Goal: Find specific page/section: Find specific page/section

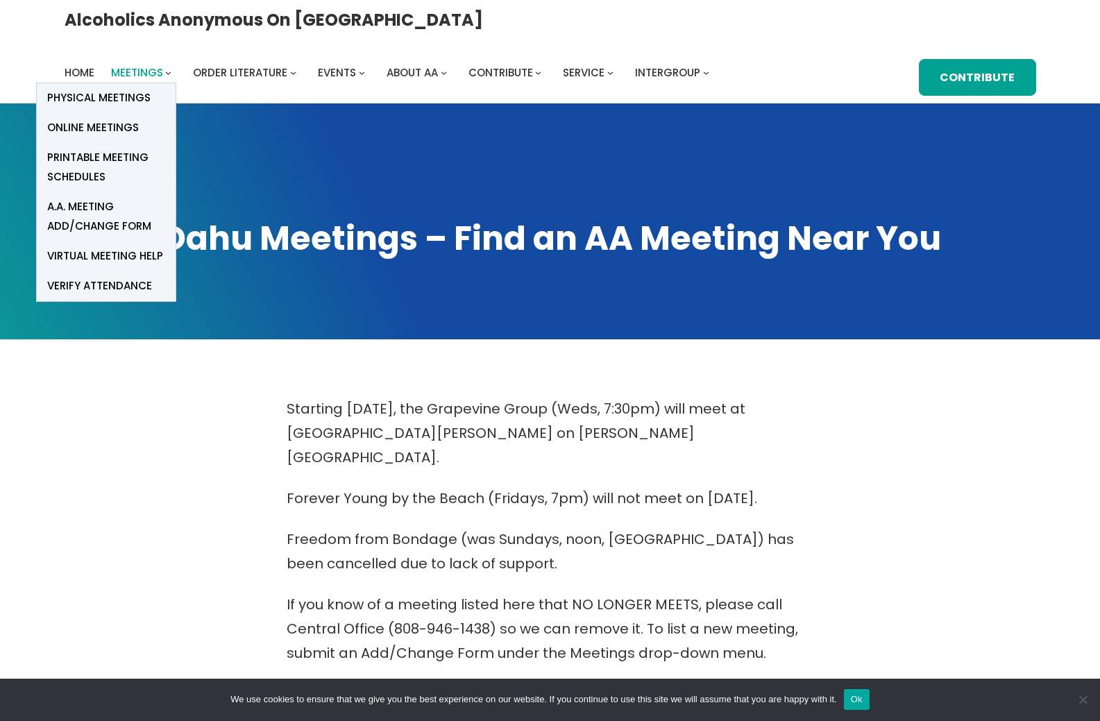
click at [163, 65] on span "Meetings" at bounding box center [137, 72] width 52 height 15
click at [139, 118] on span "Online Meetings" at bounding box center [93, 127] width 92 height 19
click at [163, 65] on span "Meetings" at bounding box center [137, 72] width 52 height 15
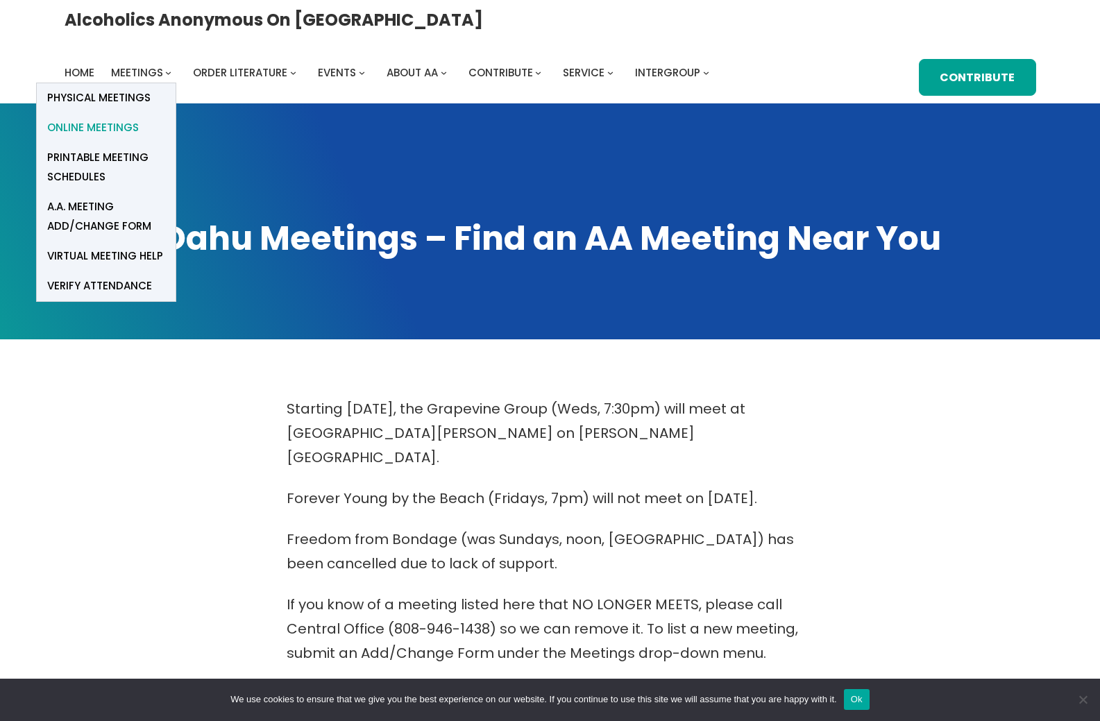
click at [139, 118] on span "Online Meetings" at bounding box center [93, 127] width 92 height 19
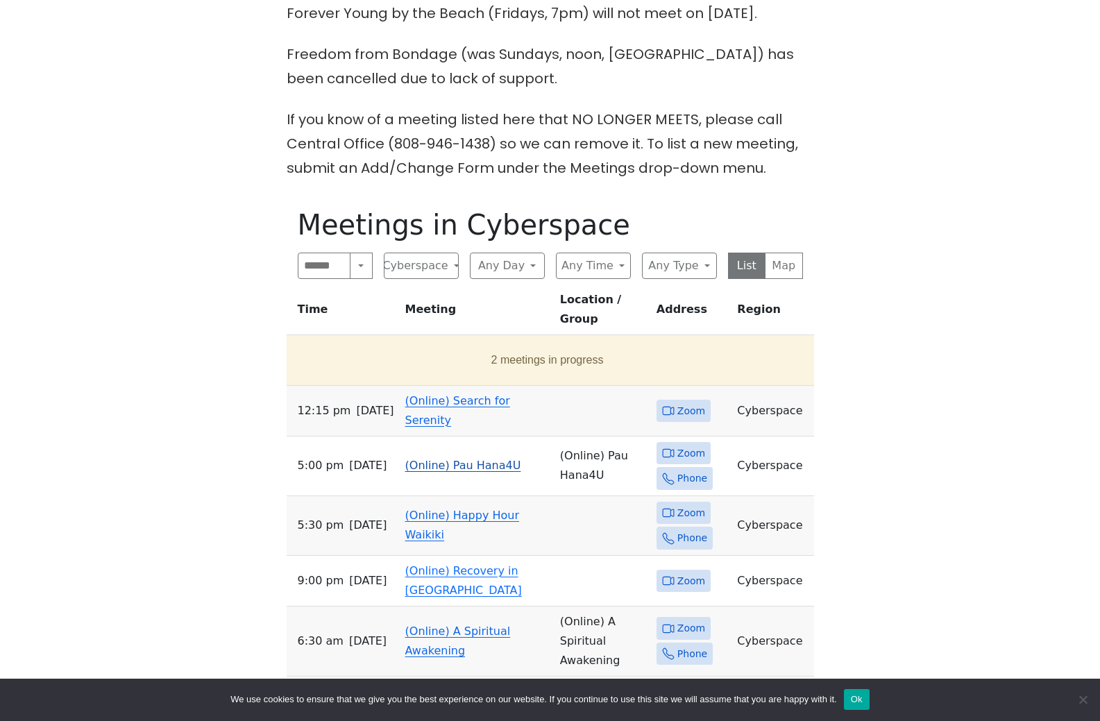
scroll to position [486, 0]
click at [604, 278] on button "Any Time" at bounding box center [593, 265] width 75 height 26
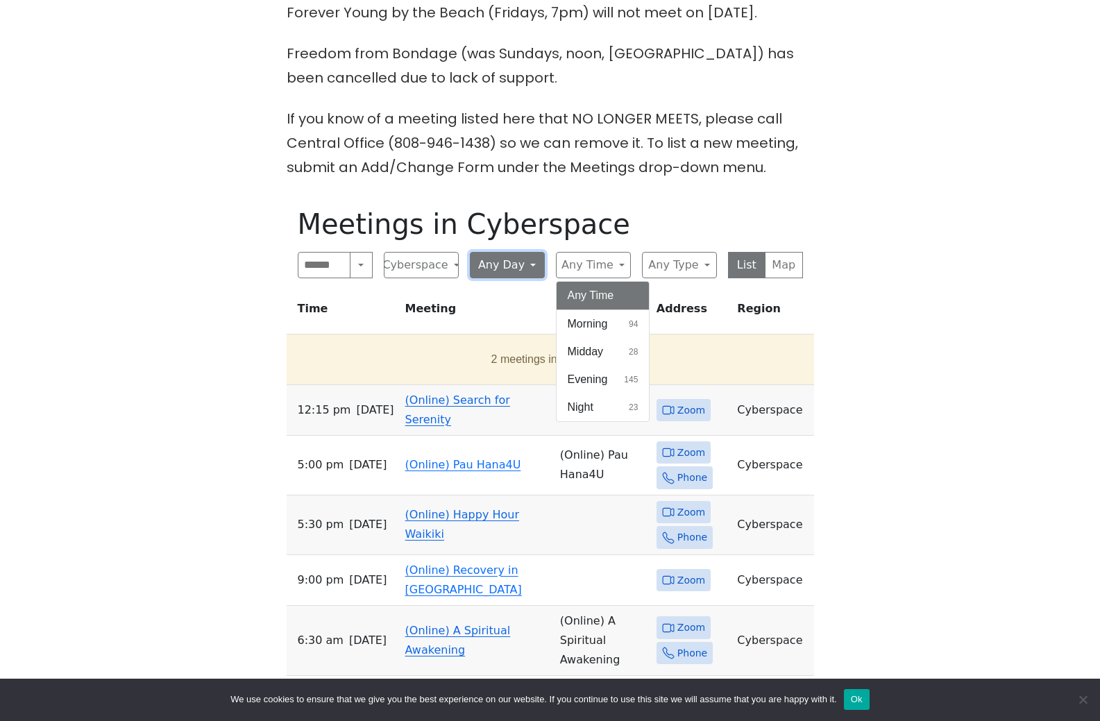
click at [505, 278] on button "Any Day" at bounding box center [507, 265] width 75 height 26
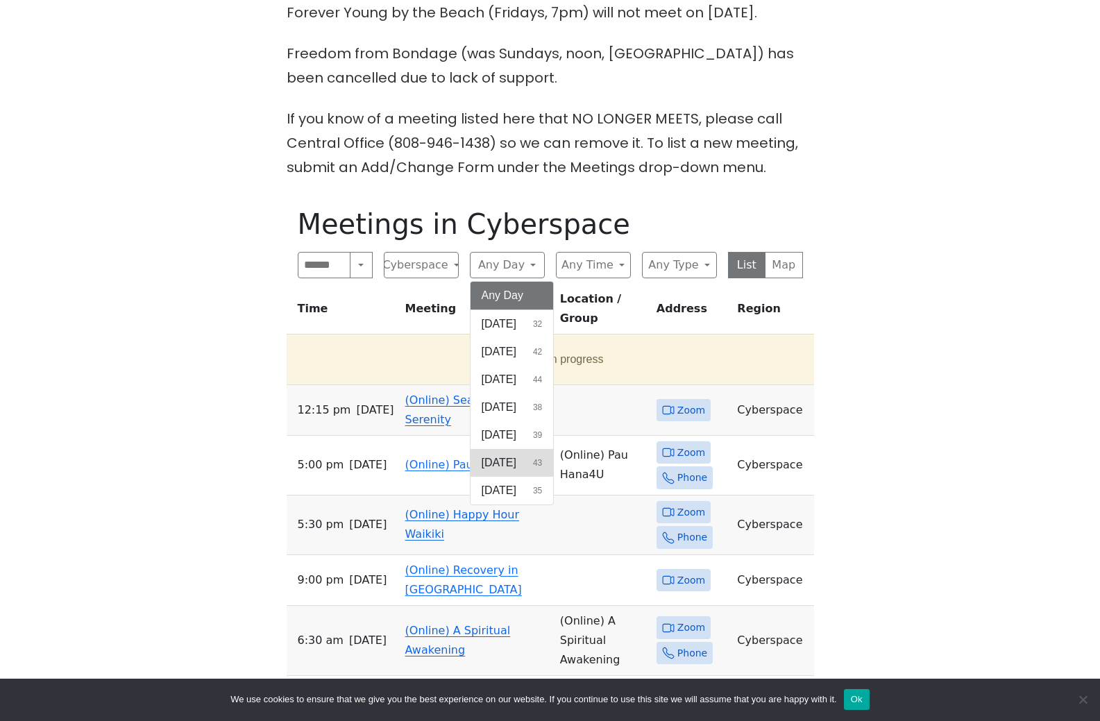
click at [525, 477] on button "Friday 43" at bounding box center [512, 463] width 83 height 28
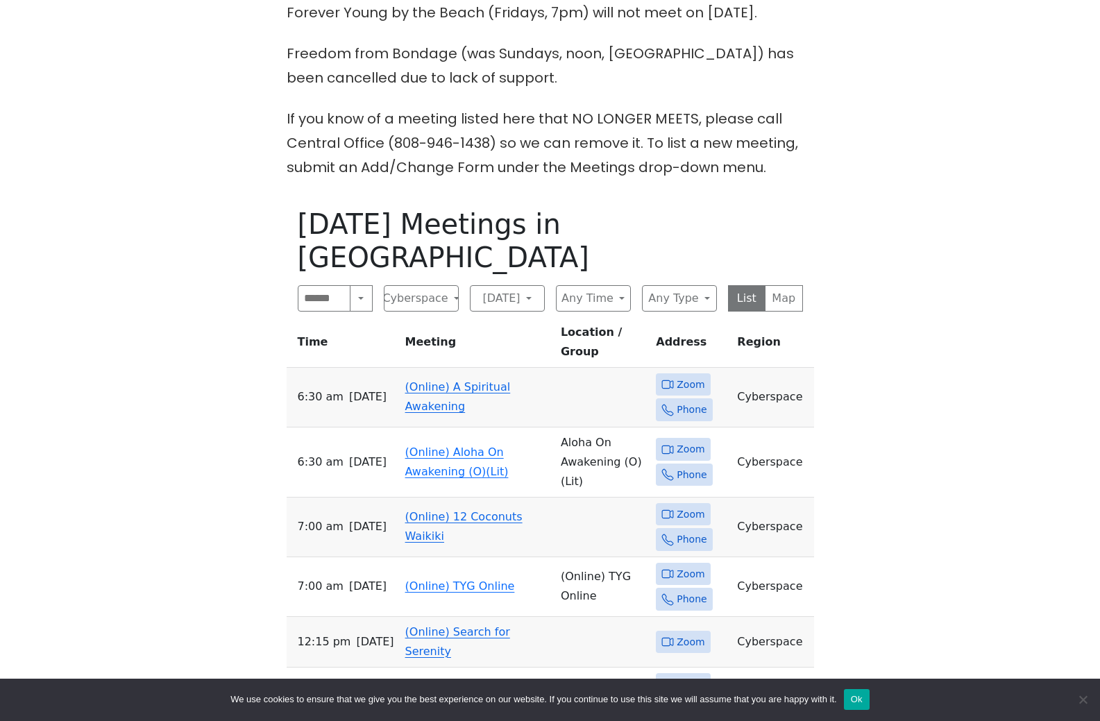
click at [684, 506] on span "Zoom" at bounding box center [691, 514] width 28 height 17
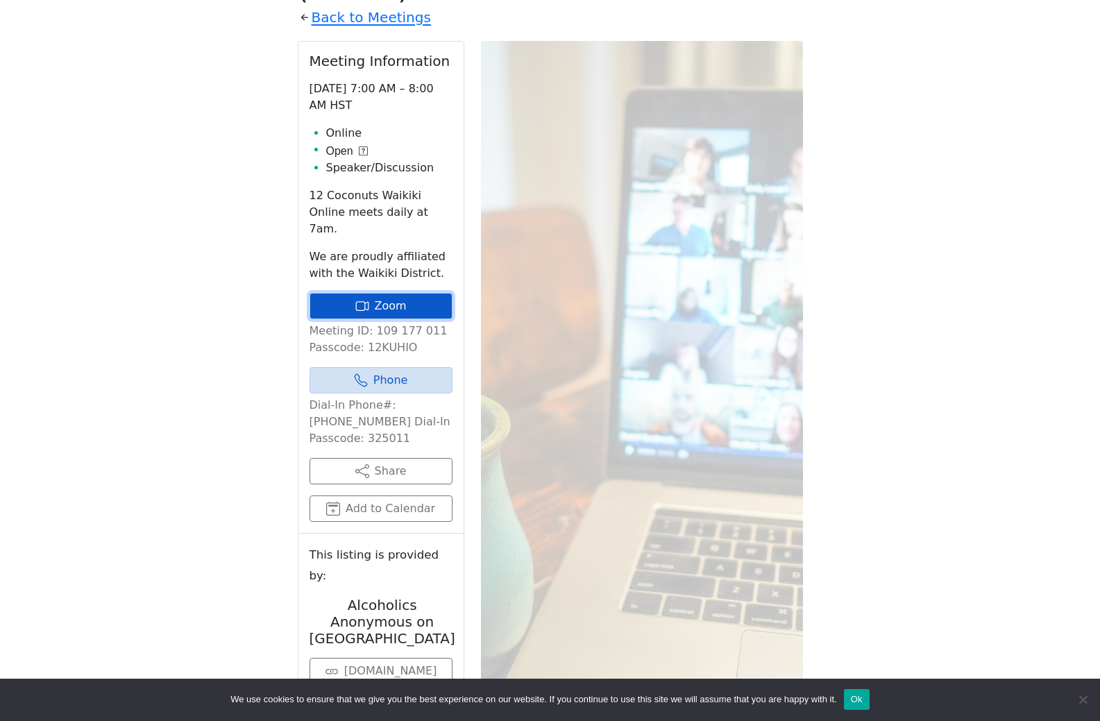
click at [400, 319] on link "Zoom" at bounding box center [381, 306] width 143 height 26
